Goal: Task Accomplishment & Management: Complete application form

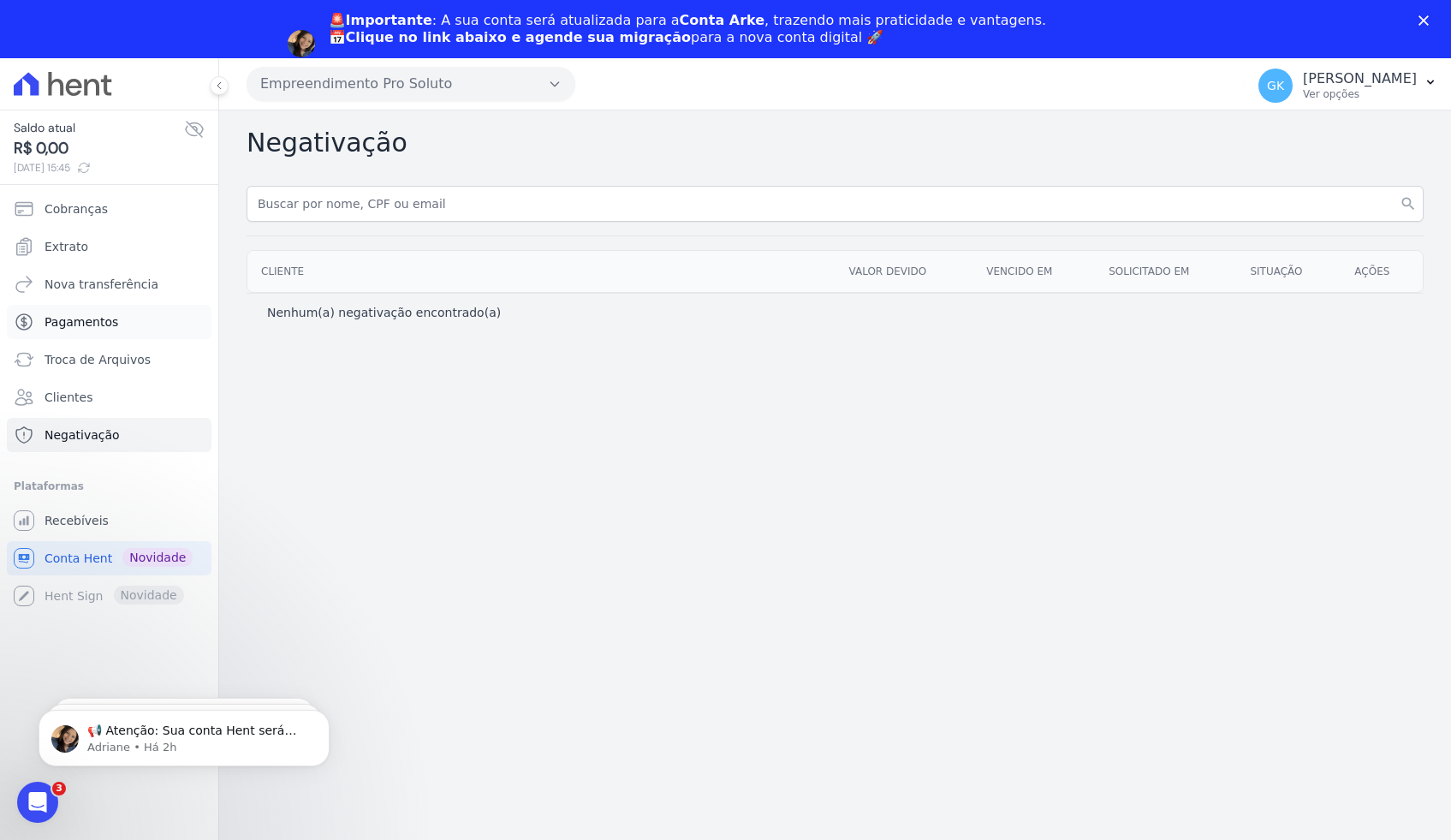
click at [148, 314] on link "Pagamentos" at bounding box center [108, 321] width 205 height 35
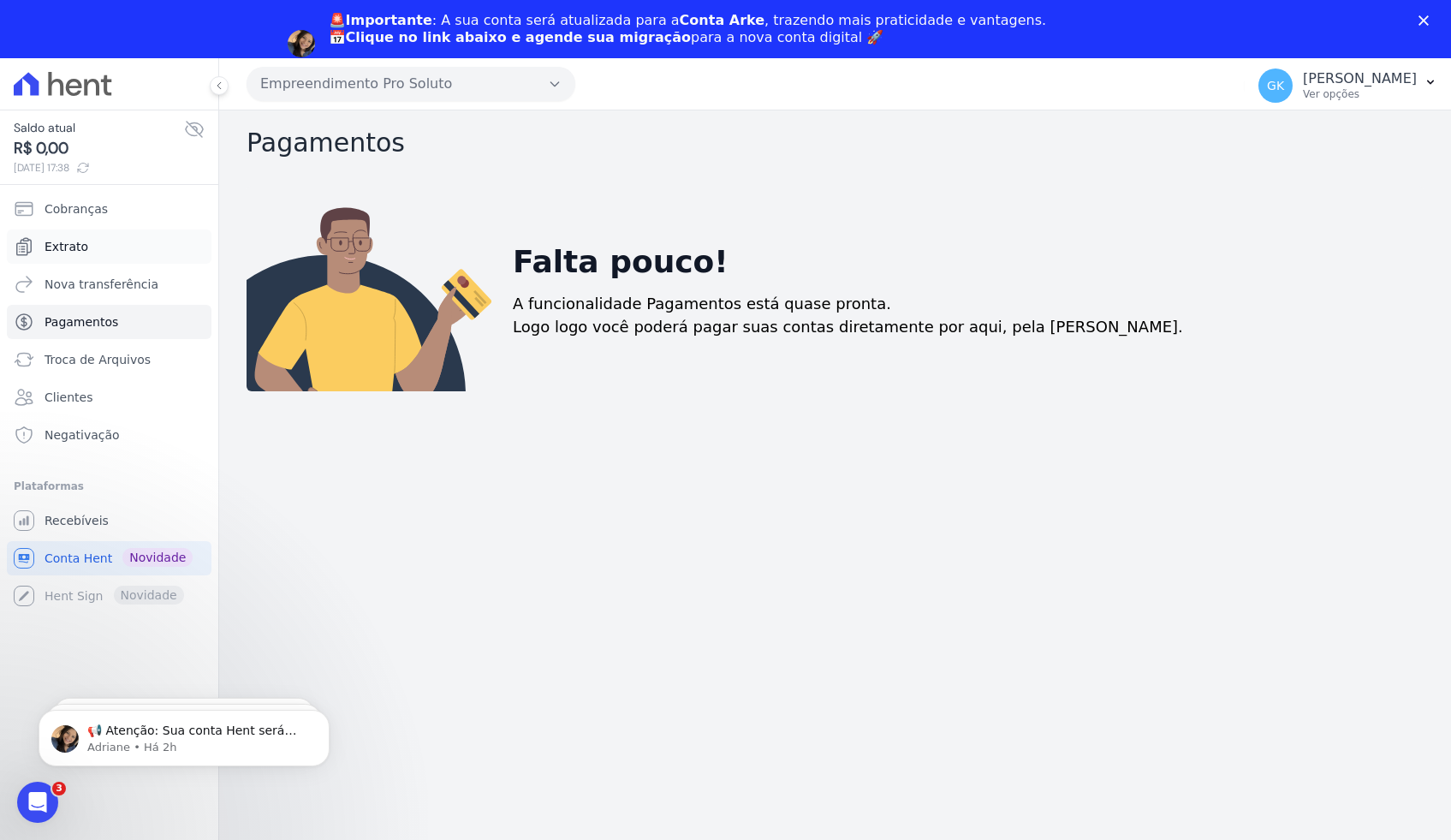
click at [108, 240] on link "Extrato" at bounding box center [108, 247] width 205 height 35
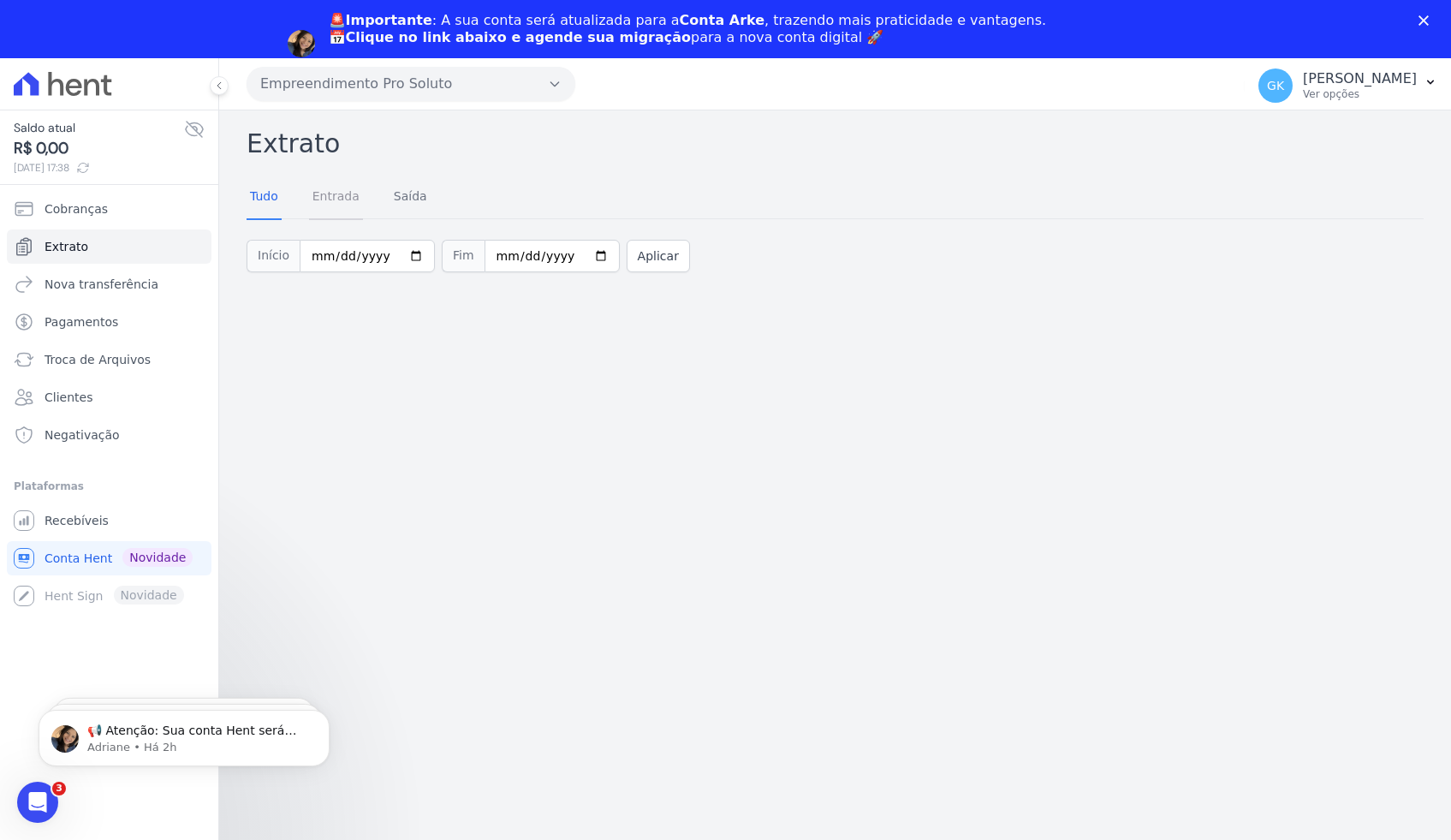
click at [332, 204] on link "Entrada" at bounding box center [336, 198] width 54 height 45
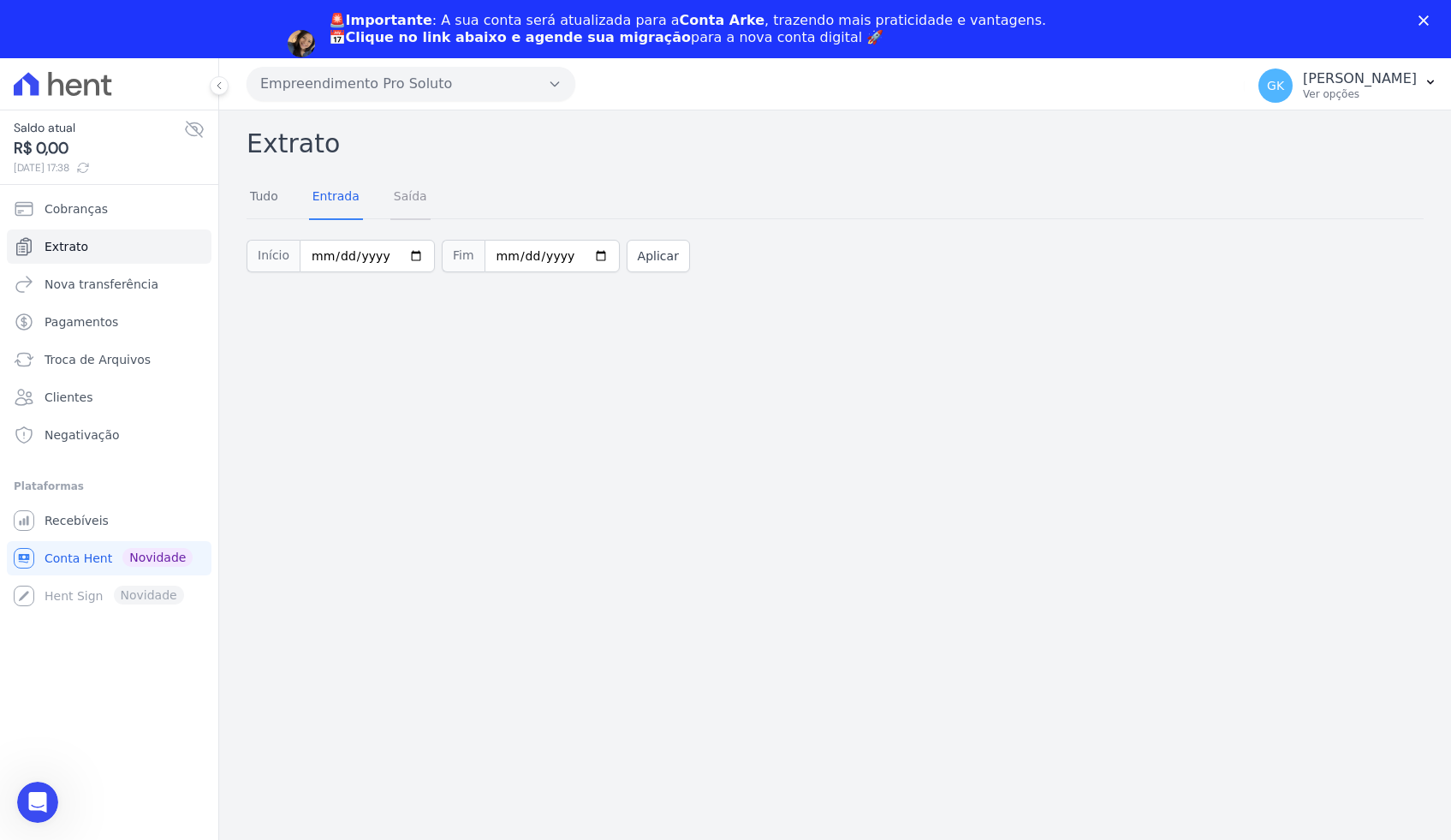
click at [416, 193] on link "Saída" at bounding box center [410, 198] width 40 height 45
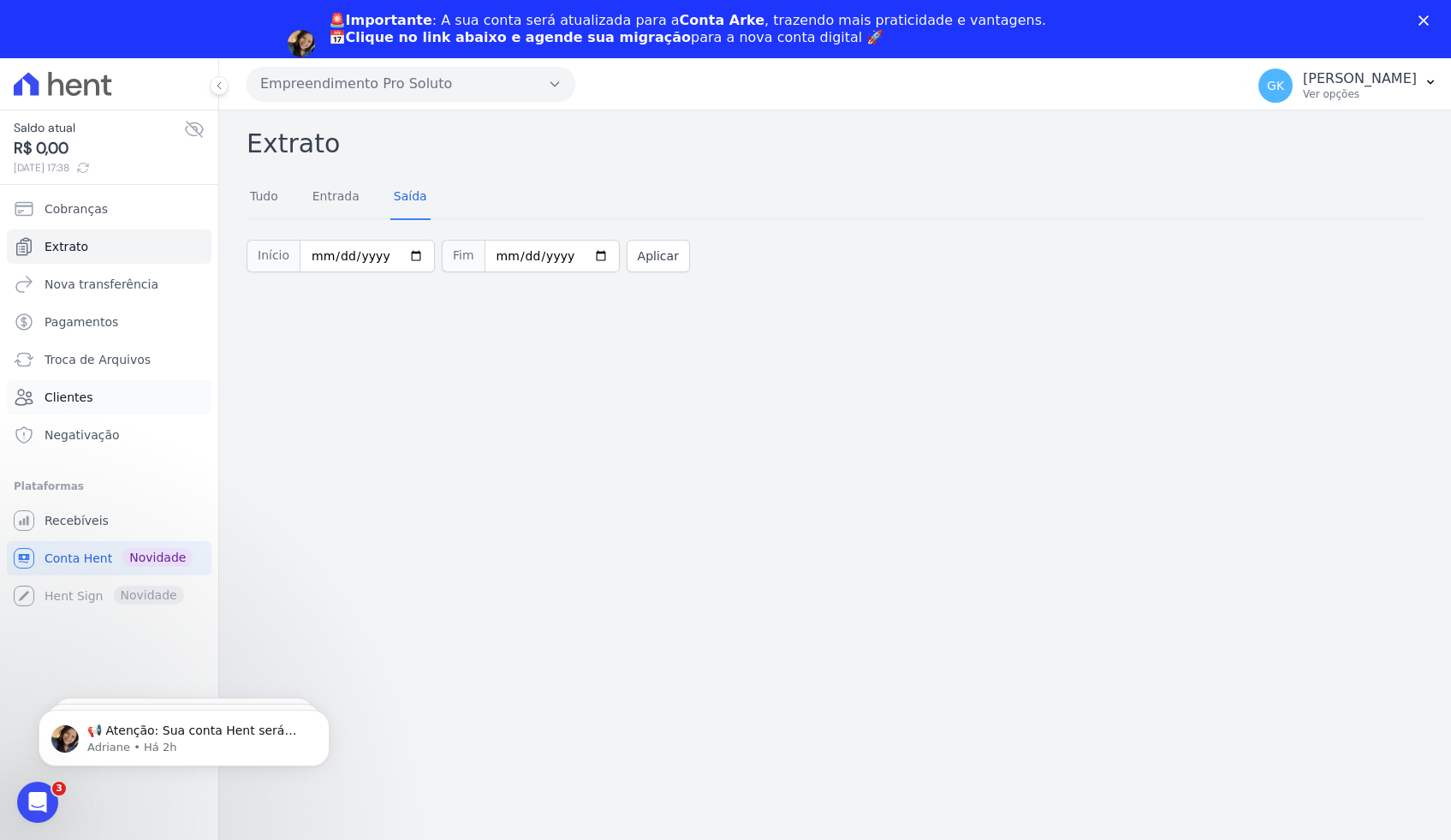
click at [118, 403] on link "Clientes" at bounding box center [108, 397] width 205 height 35
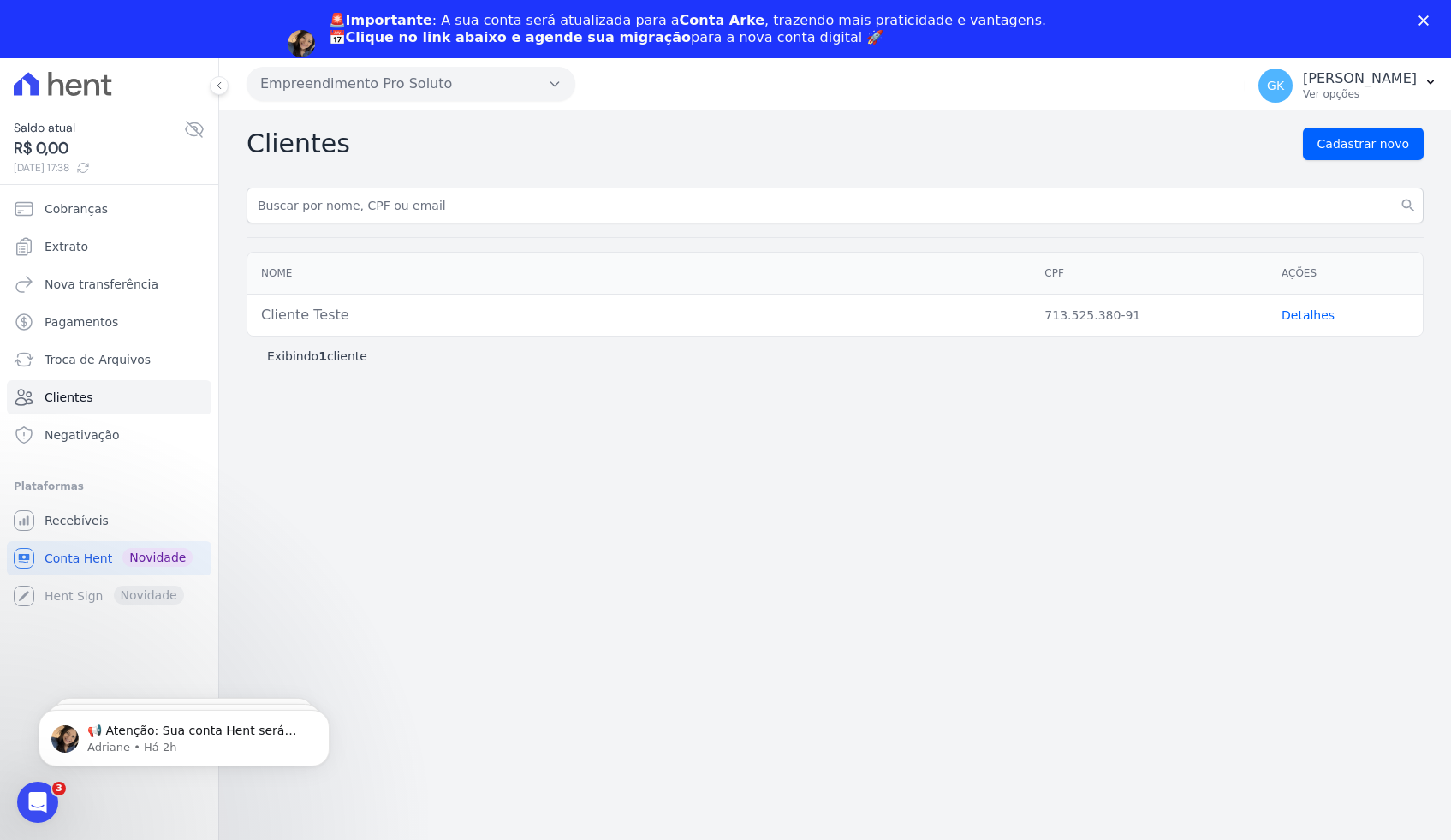
click at [1312, 316] on link "Detalhes" at bounding box center [1307, 315] width 53 height 14
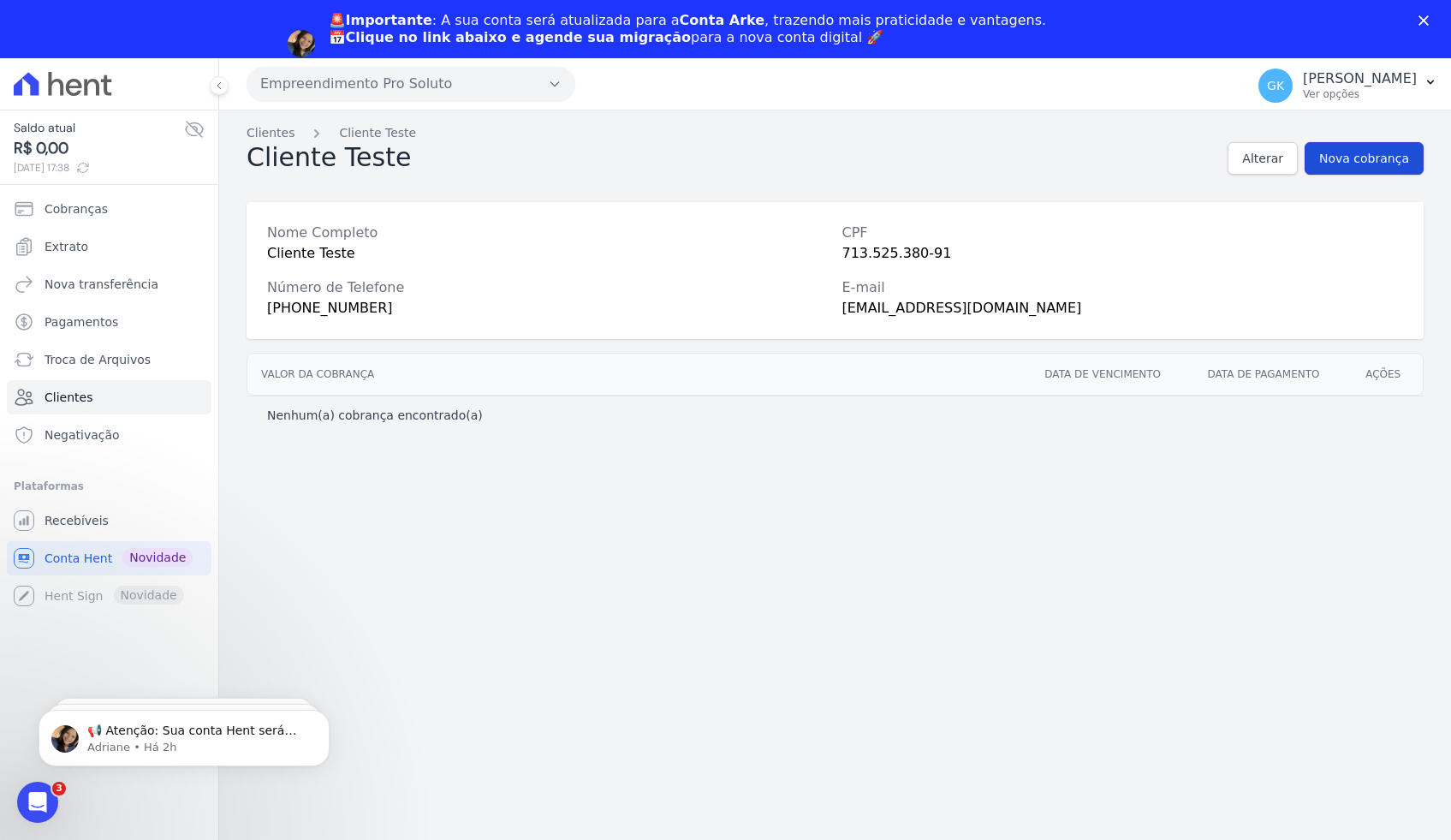
click at [1352, 164] on span "Nova cobrança" at bounding box center [1364, 158] width 90 height 17
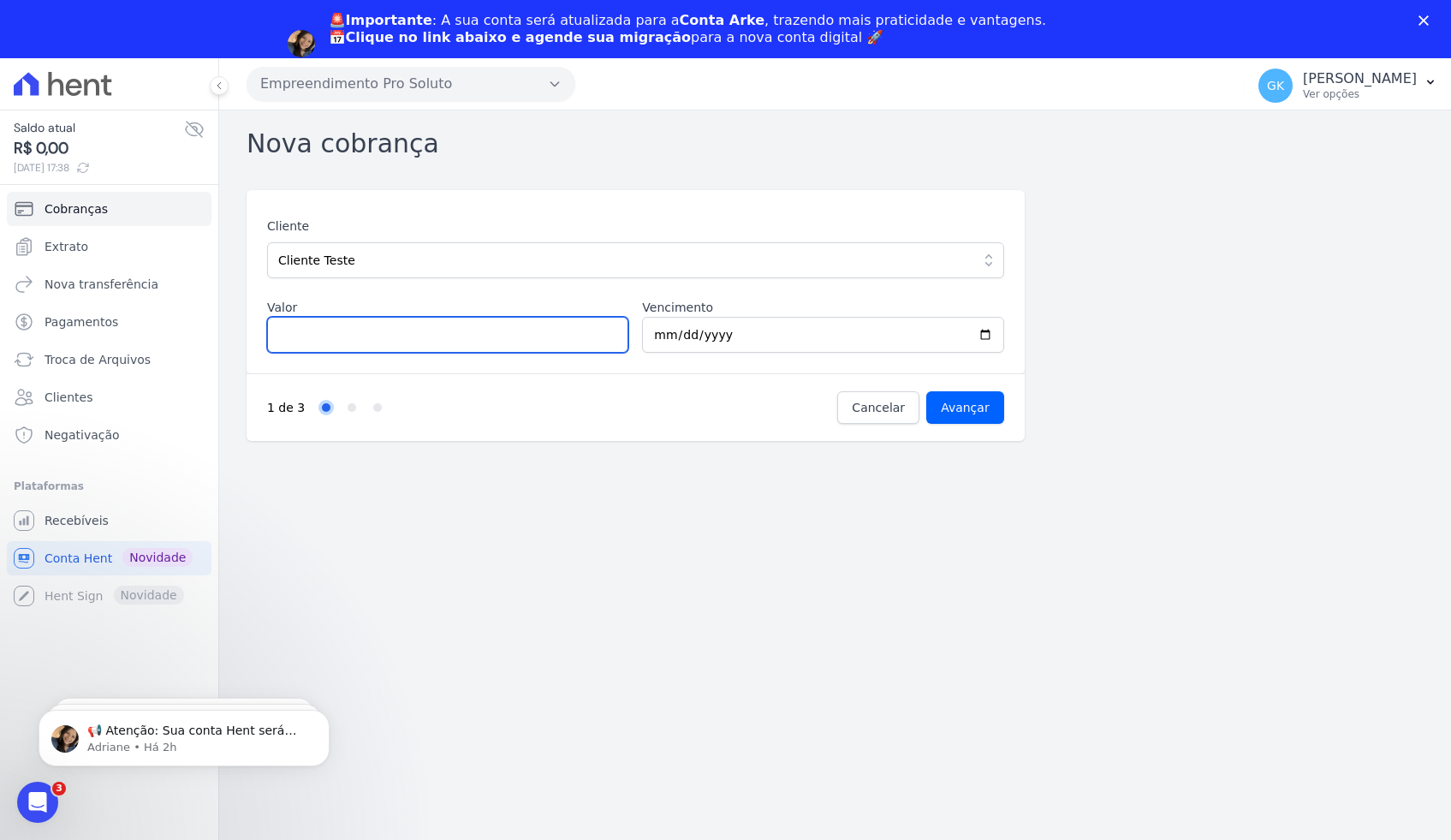
click at [578, 340] on input "Valor" at bounding box center [448, 335] width 362 height 36
type input "3"
type input "3424"
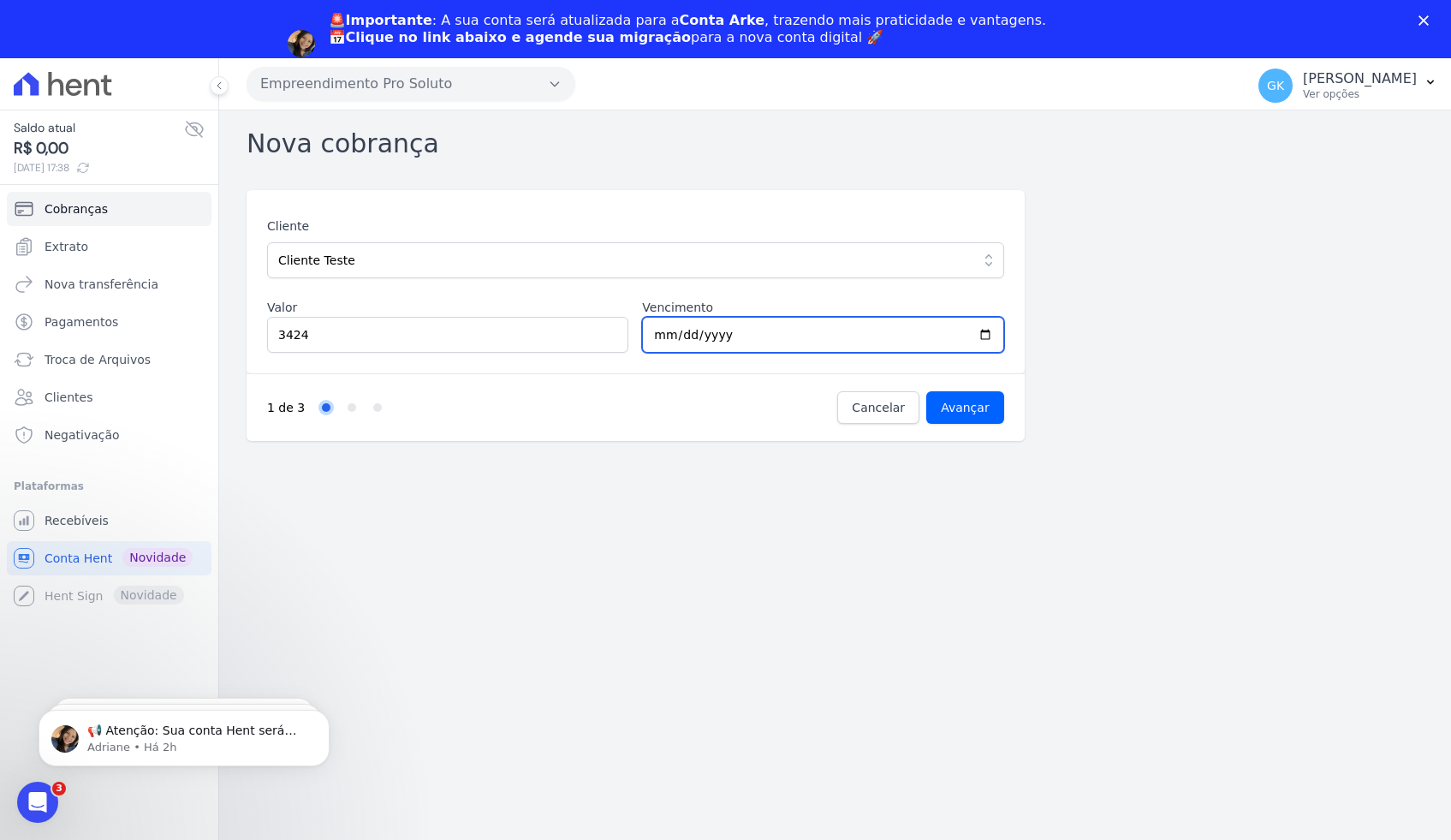
click at [985, 340] on input "2025-08-22" at bounding box center [822, 335] width 362 height 36
type input "2025-08-29"
click at [948, 424] on div "1 de 3 Step 1 Step 2 Step 3 Cancelar Avançar" at bounding box center [635, 406] width 778 height 67
click at [951, 413] on input "Avançar" at bounding box center [964, 407] width 78 height 33
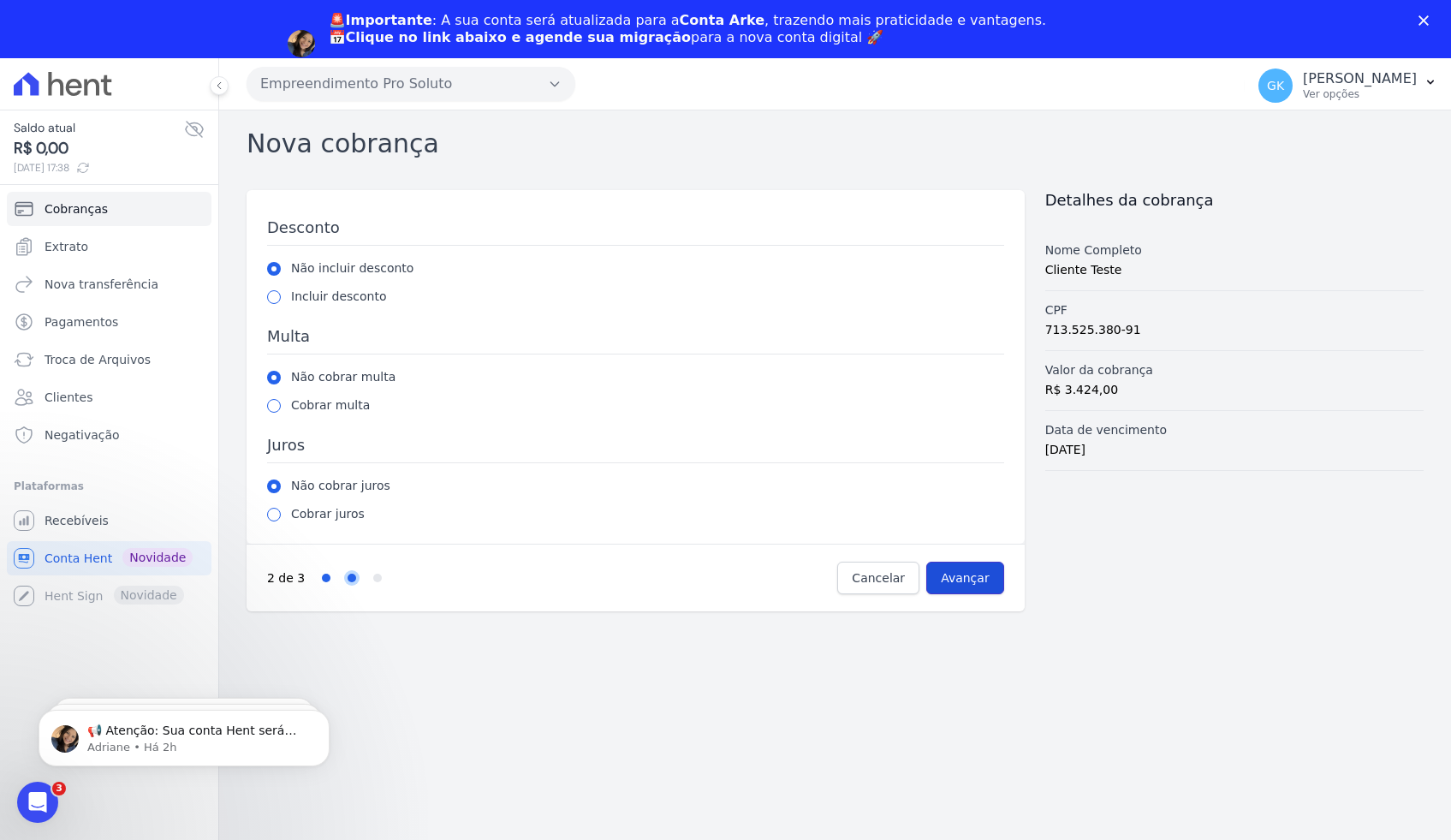
click at [945, 576] on input "Avançar" at bounding box center [964, 577] width 78 height 33
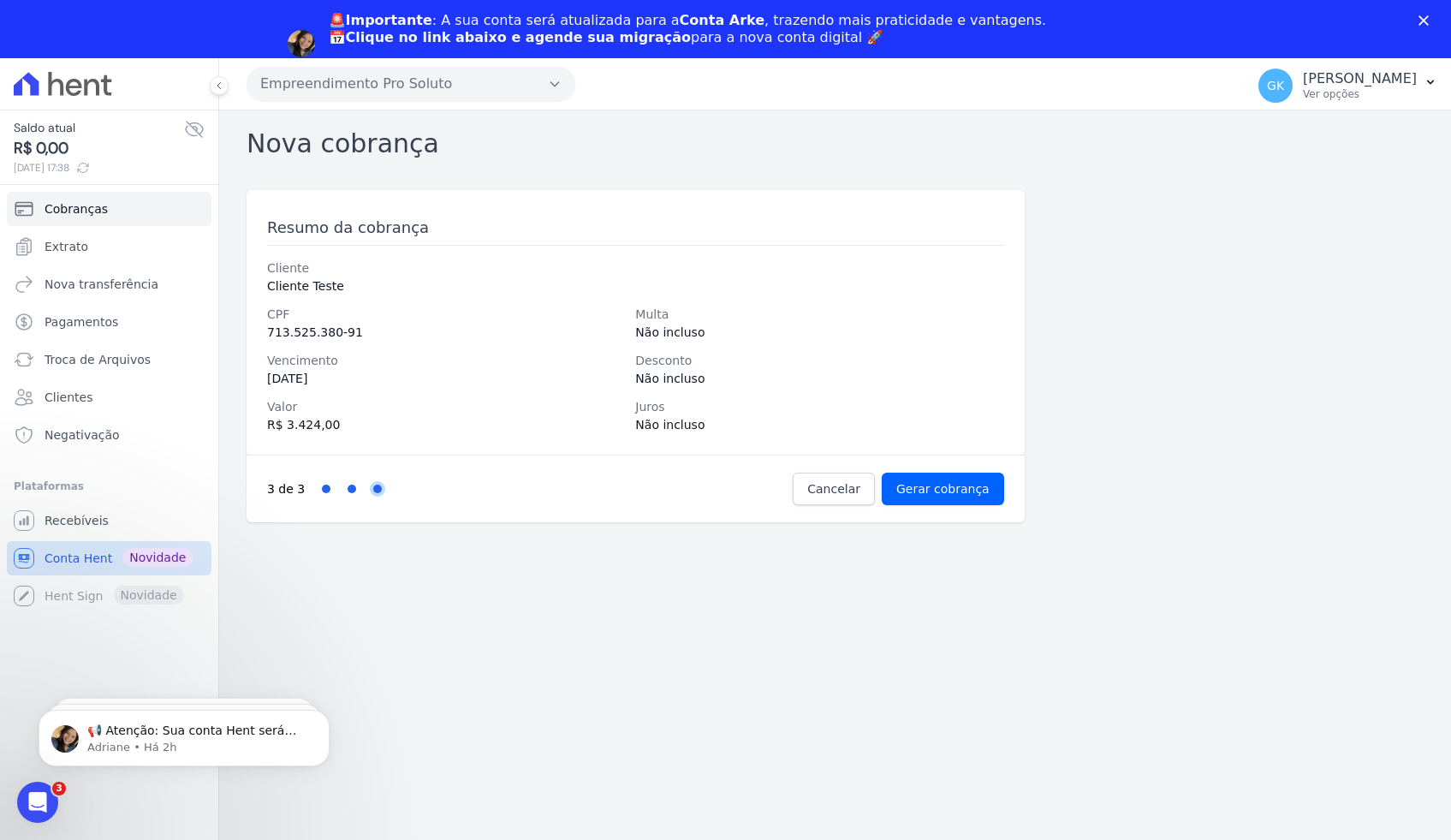
click at [68, 551] on span "Conta Hent" at bounding box center [78, 558] width 67 height 17
